Goal: Information Seeking & Learning: Learn about a topic

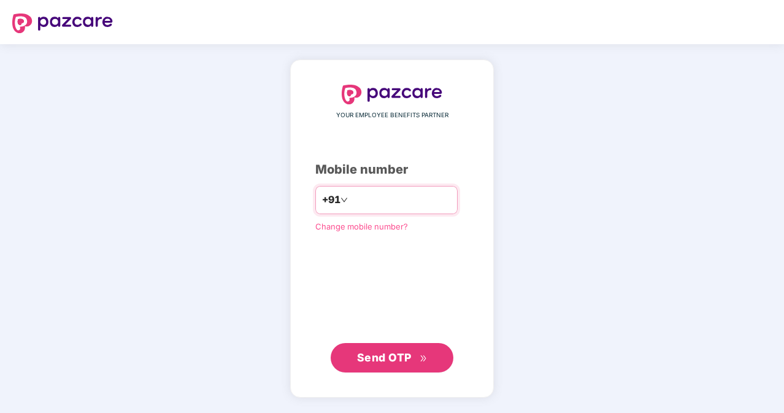
click at [355, 196] on input "number" at bounding box center [400, 200] width 101 height 20
type input "**********"
click at [406, 361] on span "Send OTP" at bounding box center [384, 357] width 55 height 13
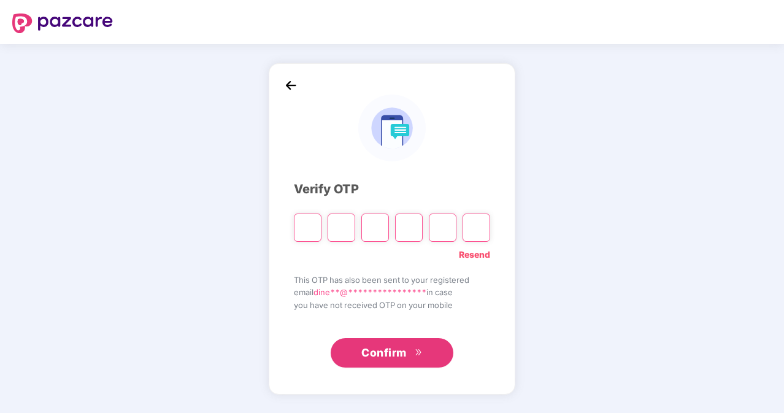
type input "*"
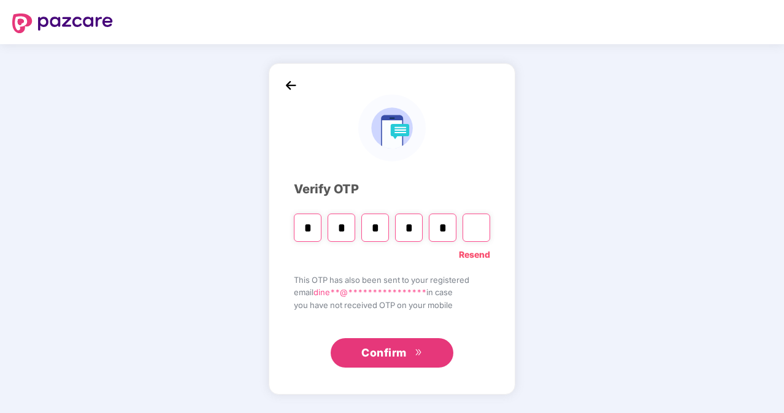
type input "*"
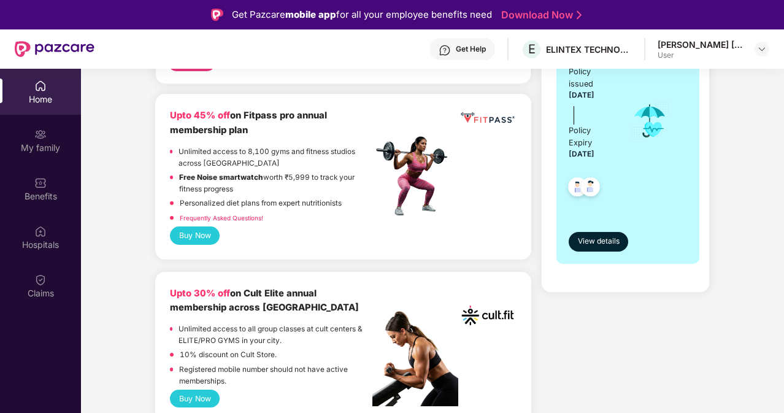
scroll to position [245, 0]
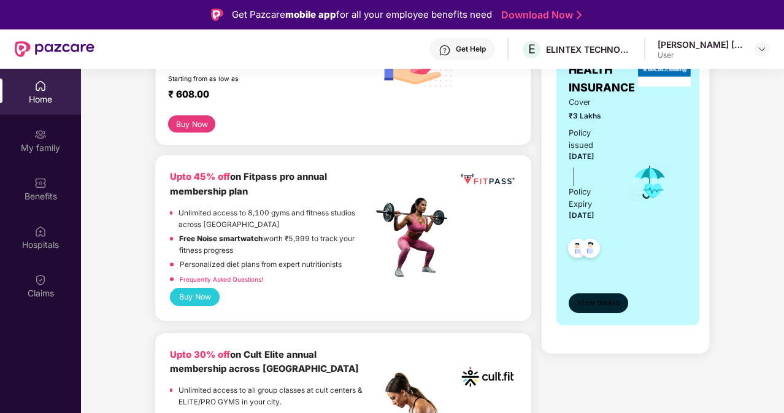
click at [599, 304] on span "View details" at bounding box center [599, 303] width 42 height 12
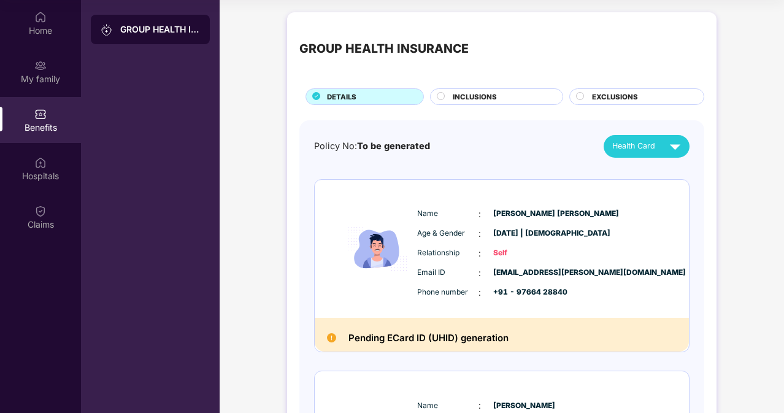
click at [580, 96] on circle at bounding box center [580, 95] width 7 height 7
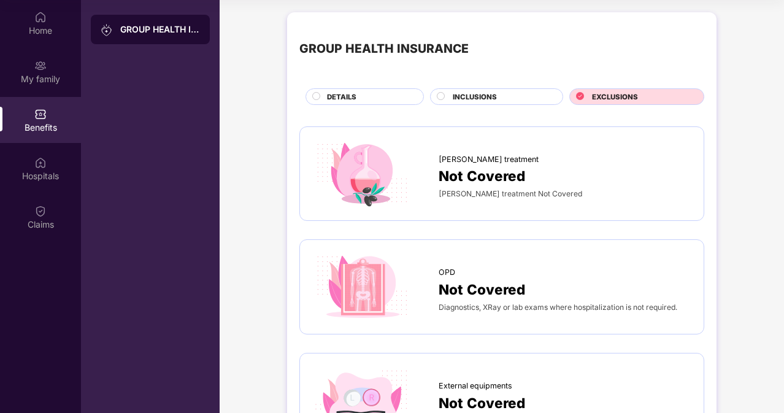
click at [482, 95] on span "INCLUSIONS" at bounding box center [475, 96] width 44 height 11
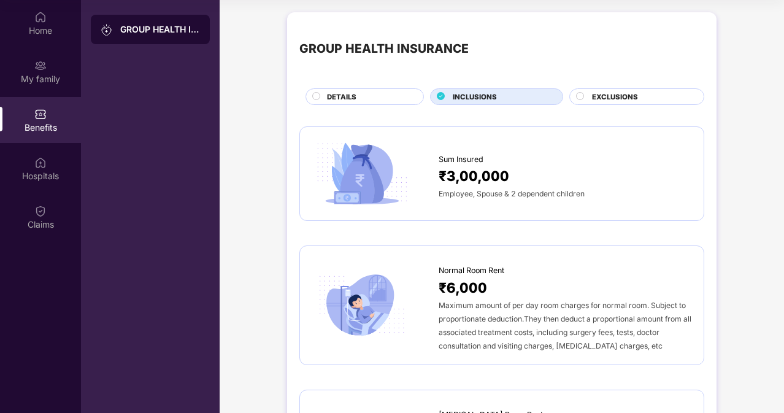
click at [584, 94] on div at bounding box center [581, 98] width 10 height 12
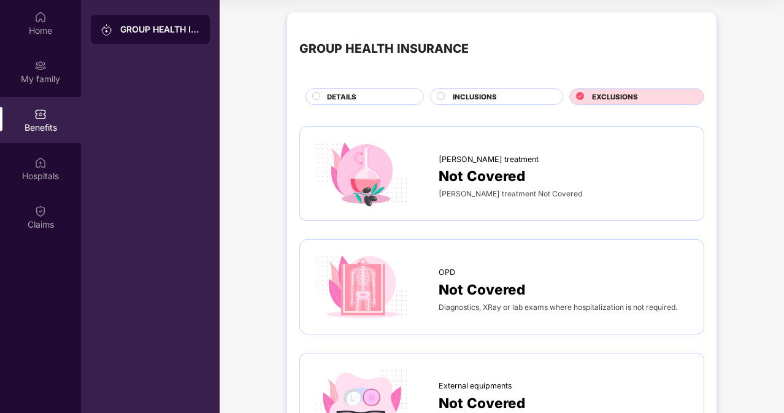
click at [493, 96] on span "INCLUSIONS" at bounding box center [475, 96] width 44 height 11
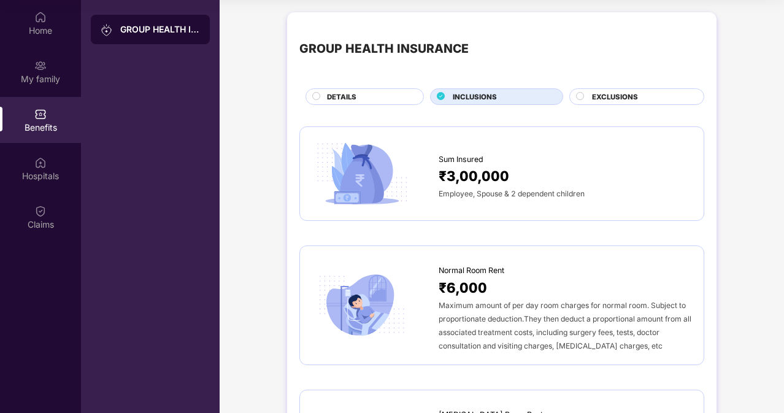
click at [350, 90] on div "DETAILS" at bounding box center [365, 96] width 118 height 17
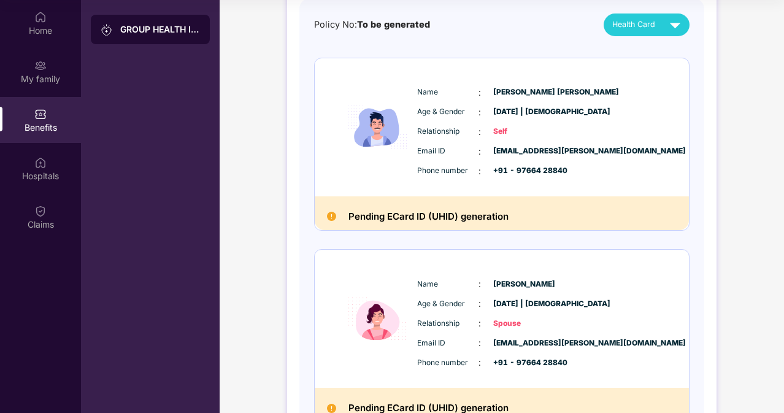
scroll to position [123, 0]
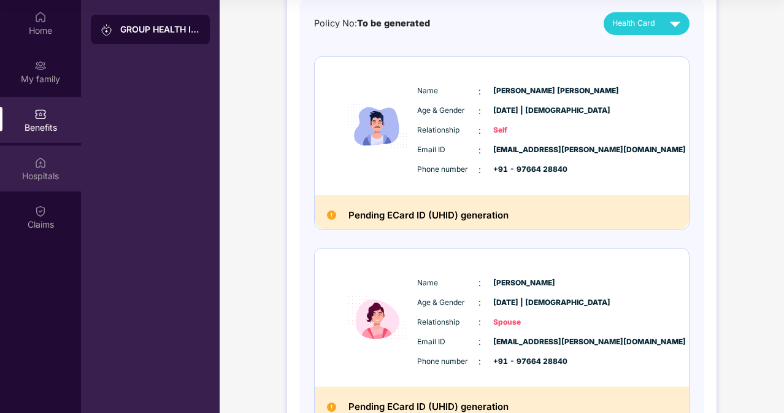
click at [56, 169] on div "Hospitals" at bounding box center [40, 168] width 81 height 46
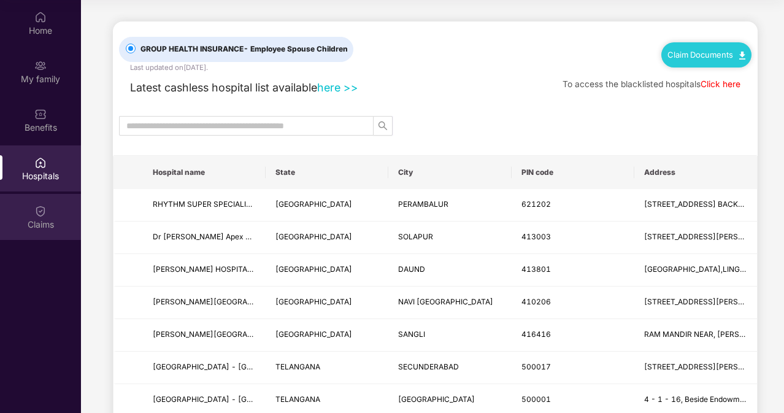
click at [50, 212] on div "Claims" at bounding box center [40, 217] width 81 height 46
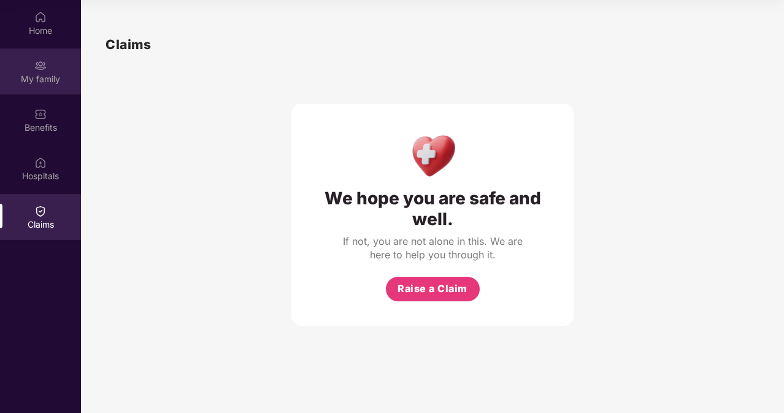
click at [45, 74] on div "My family" at bounding box center [40, 79] width 81 height 12
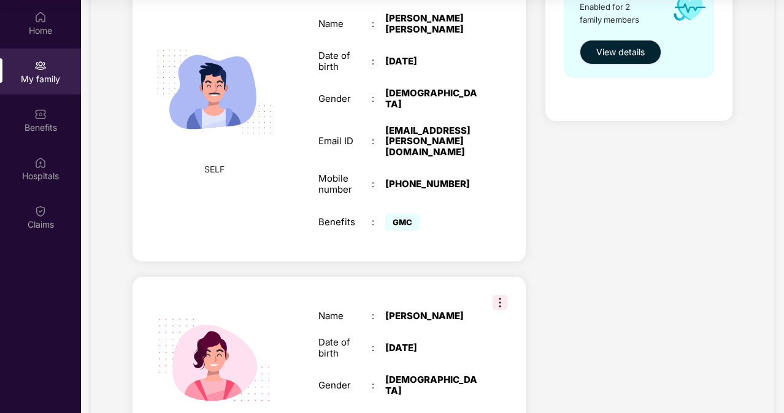
scroll to position [317, 0]
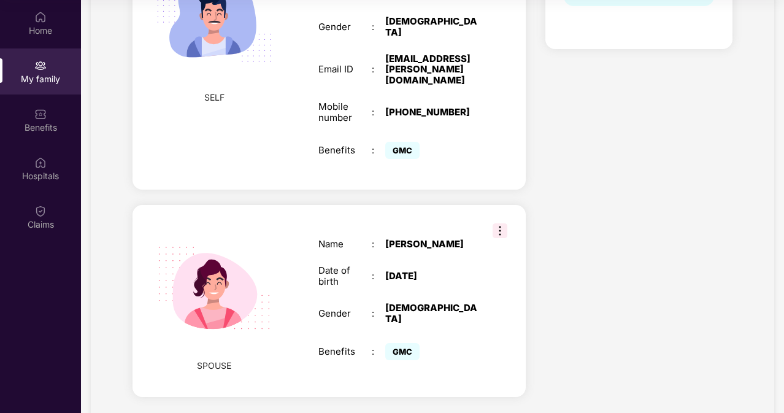
click at [501, 223] on img at bounding box center [500, 230] width 15 height 15
click at [580, 169] on div "Health Cover cover ₹3 Lakhs Policy issued [DATE] Policy Expiry [DATE] Enabled f…" at bounding box center [639, 86] width 206 height 653
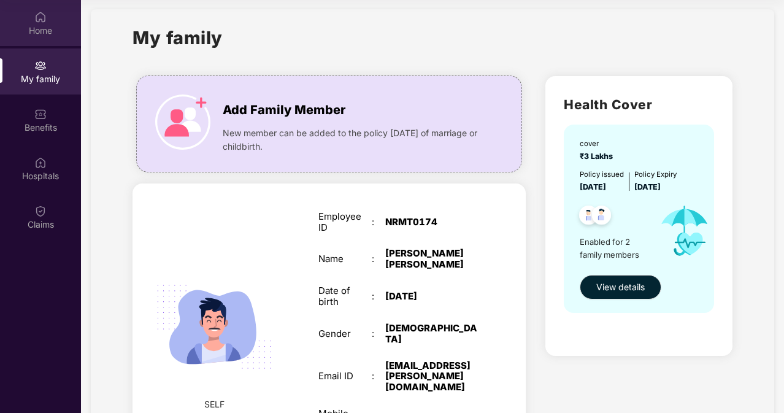
click at [25, 20] on div "Home" at bounding box center [40, 23] width 81 height 46
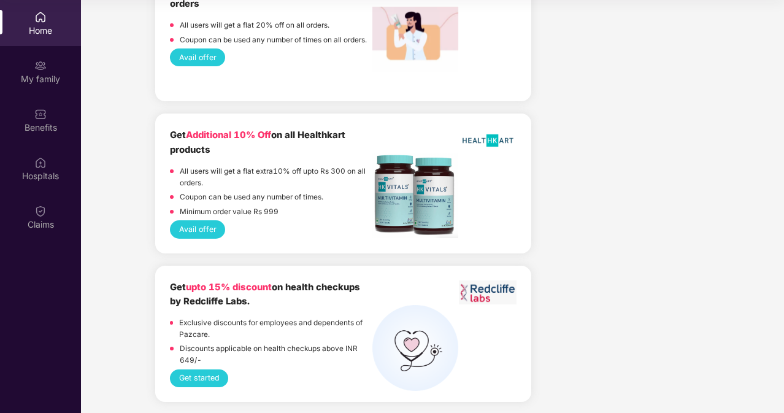
scroll to position [2411, 0]
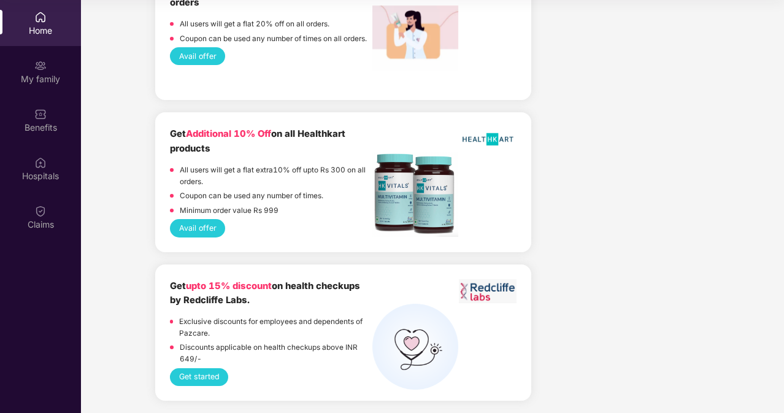
click at [209, 367] on div "Discounts applicable on health checkups above INR 649/-" at bounding box center [276, 355] width 193 height 26
click at [209, 375] on button "Get started" at bounding box center [199, 377] width 58 height 18
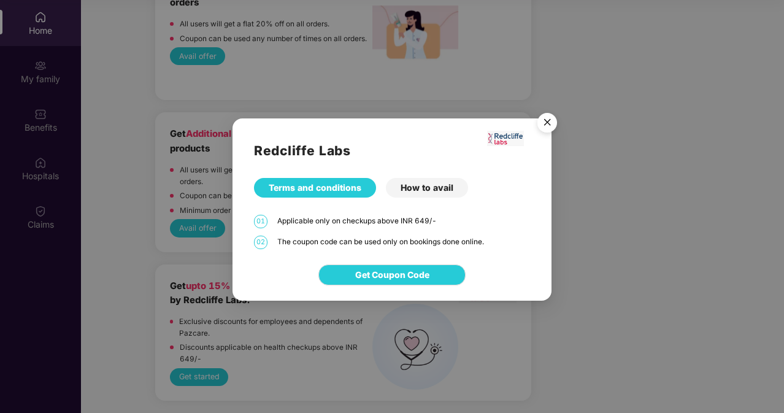
click at [413, 191] on div "How to avail" at bounding box center [427, 188] width 82 height 20
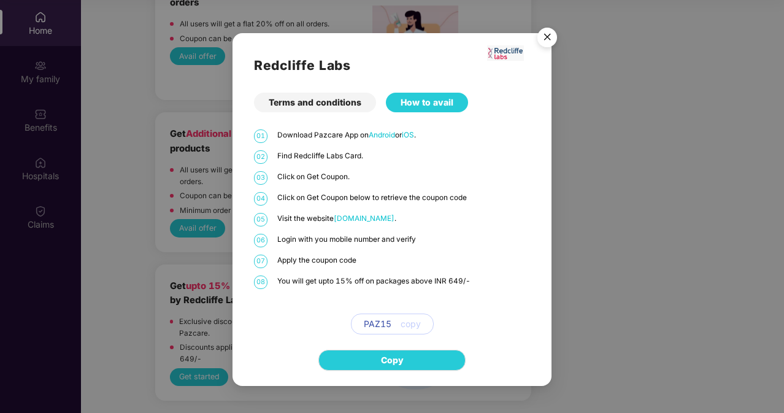
click at [555, 36] on img "Close" at bounding box center [547, 39] width 34 height 34
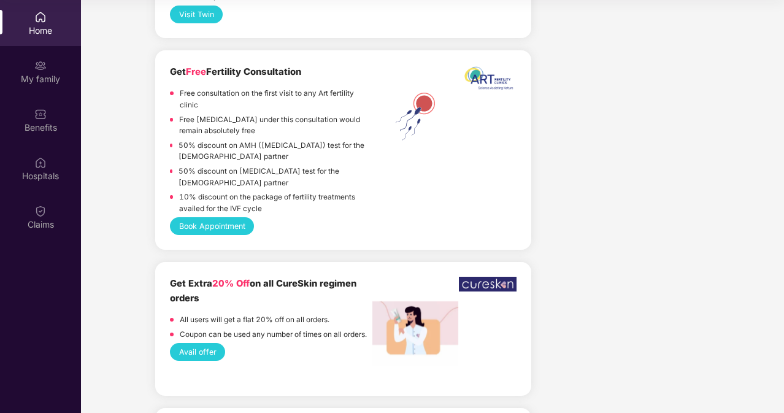
scroll to position [0, 0]
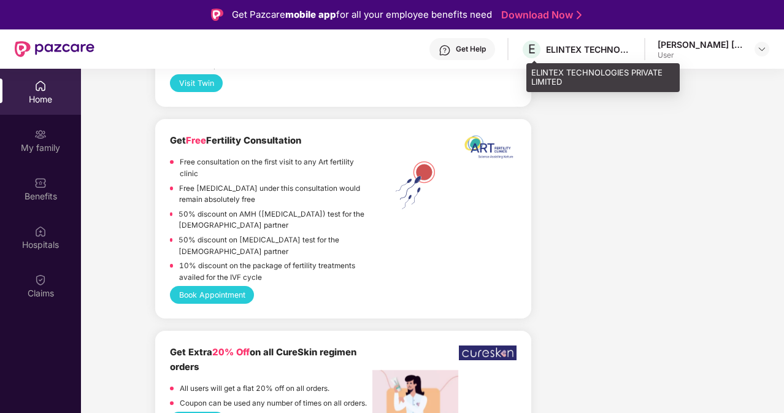
click at [622, 47] on div "ELINTEX TECHNOLOGIES PRIVATE LIMITED" at bounding box center [589, 50] width 86 height 12
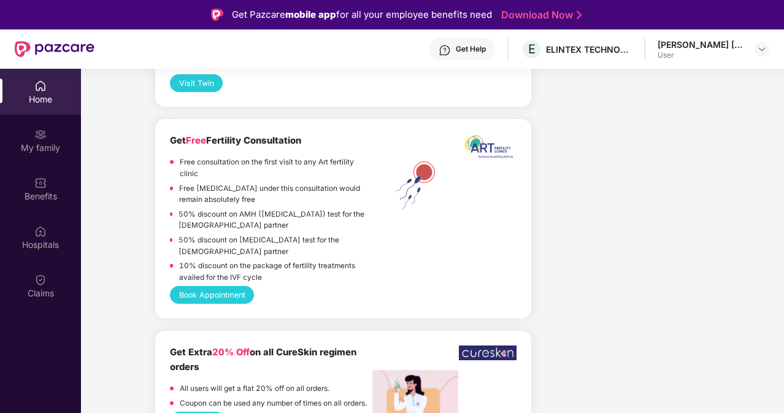
click at [712, 48] on div "[PERSON_NAME] [PERSON_NAME]" at bounding box center [701, 45] width 86 height 12
click at [755, 47] on div at bounding box center [762, 49] width 15 height 15
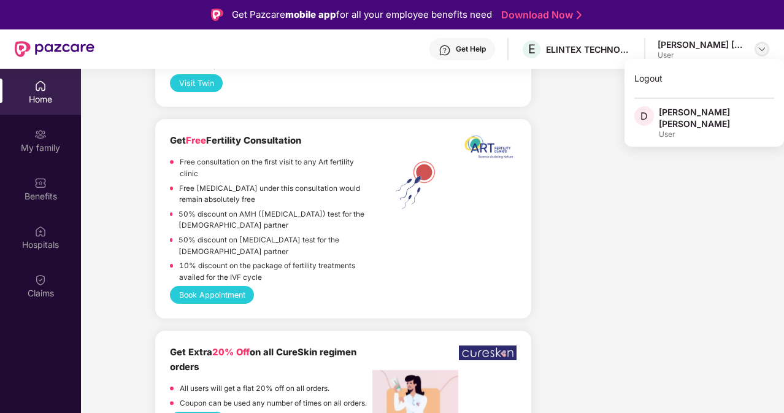
click at [755, 47] on div at bounding box center [762, 49] width 15 height 15
